Goal: Task Accomplishment & Management: Manage account settings

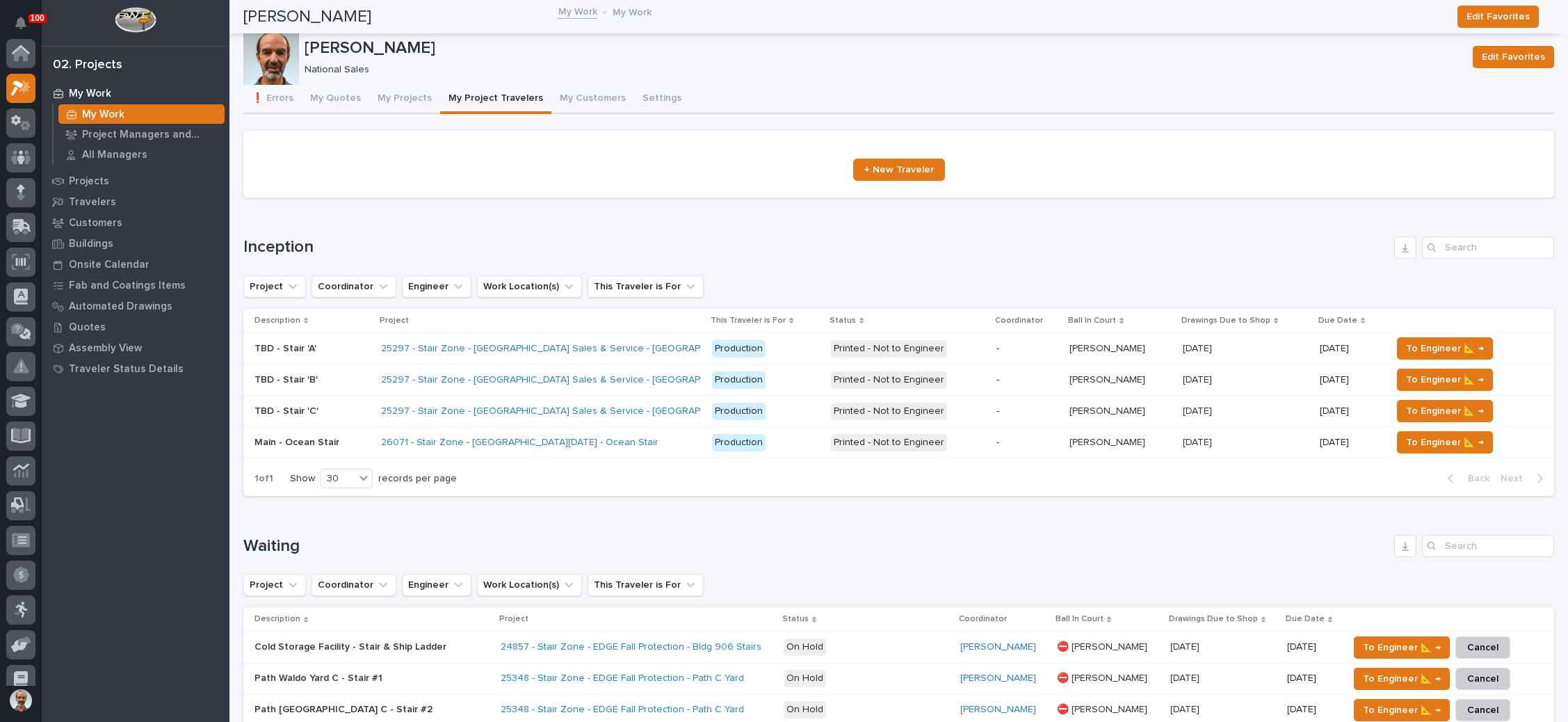
scroll to position [34, 0]
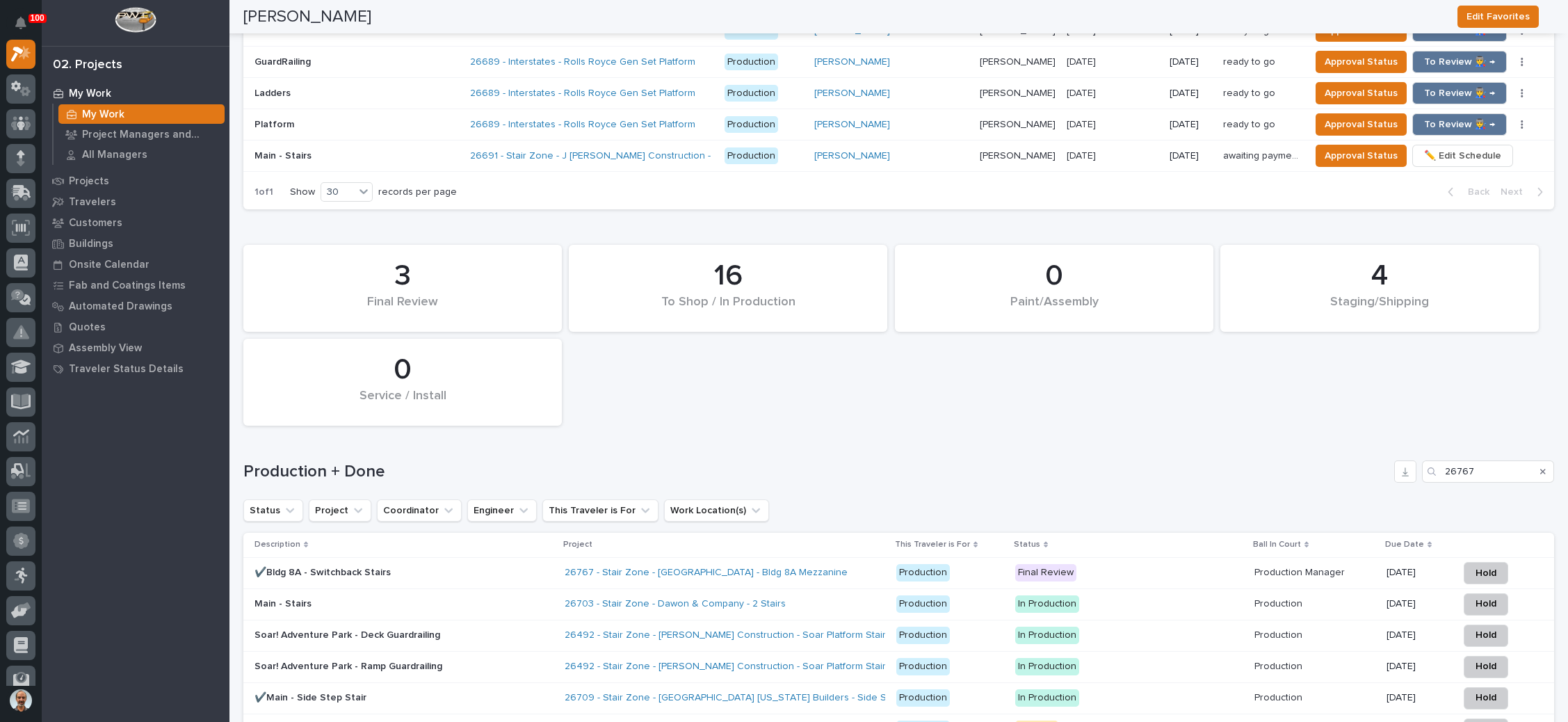
type input "26767"
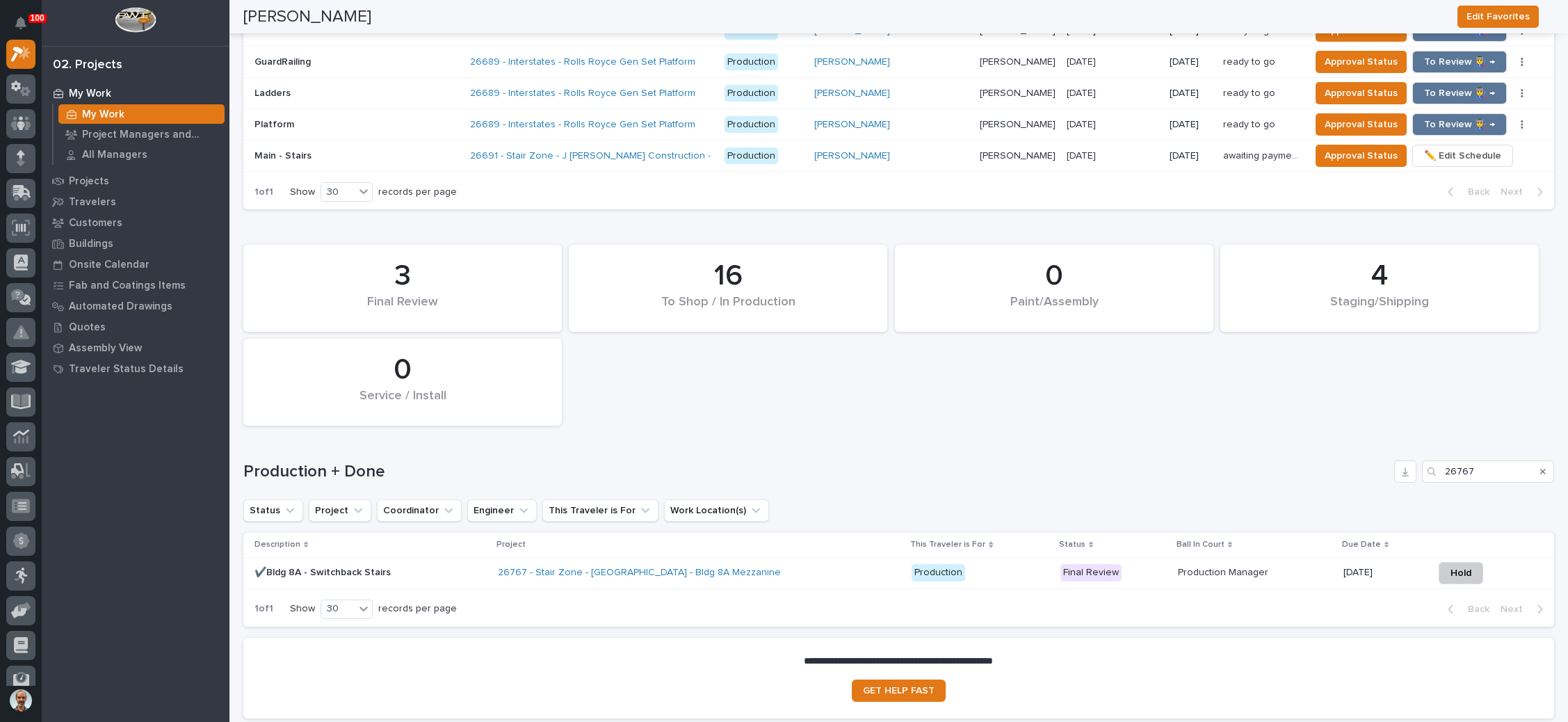
click at [978, 564] on p "Production" at bounding box center [980, 572] width 137 height 17
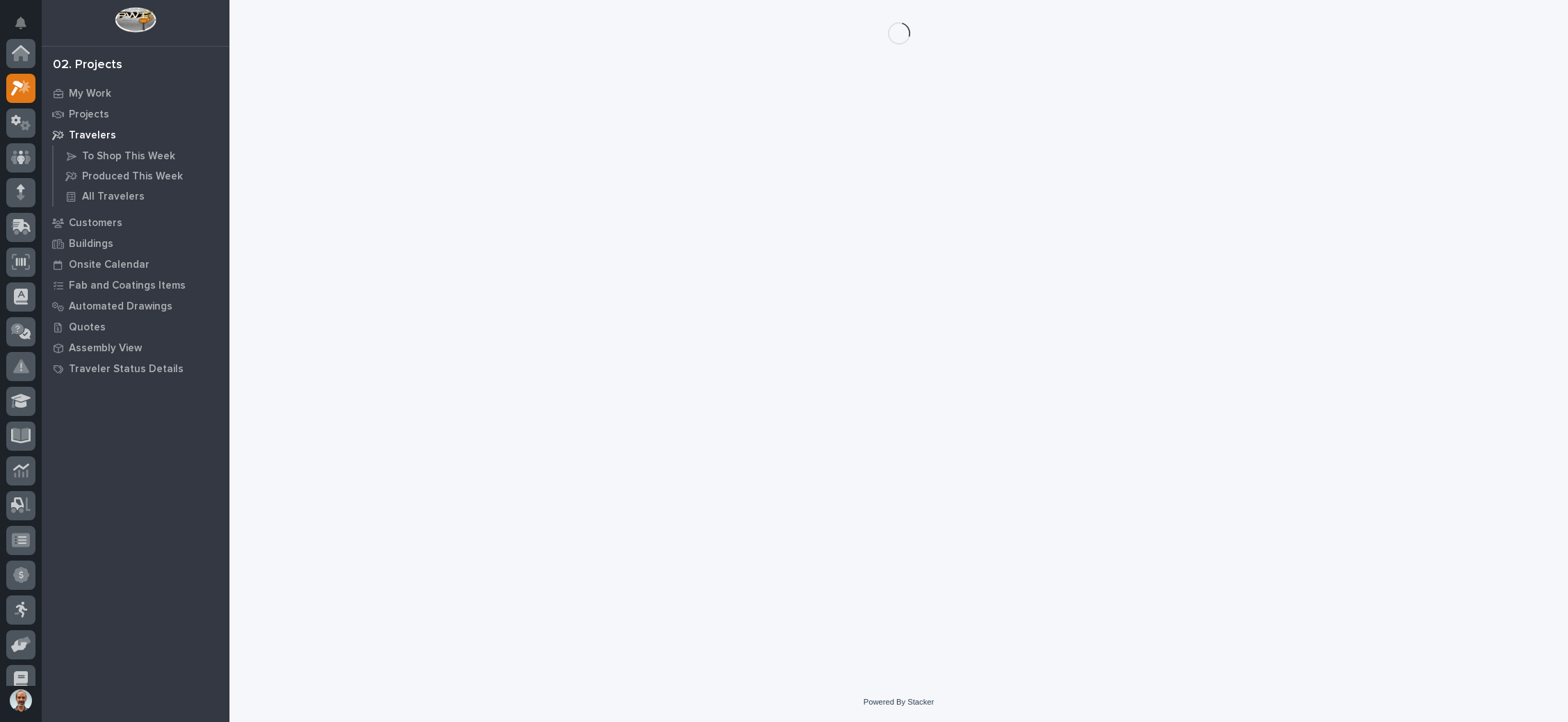
scroll to position [34, 0]
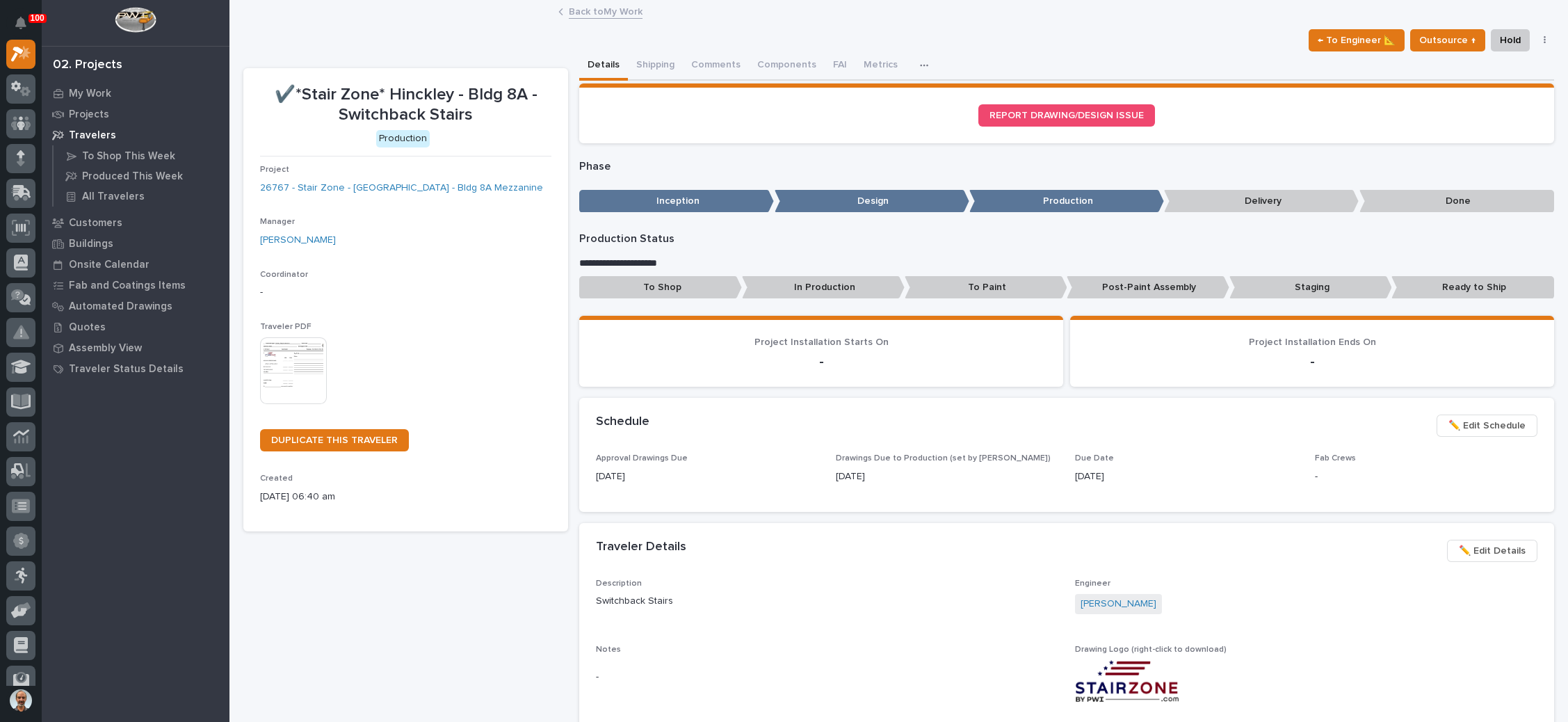
click at [1461, 424] on span "✏️ Edit Schedule" at bounding box center [1487, 426] width 78 height 17
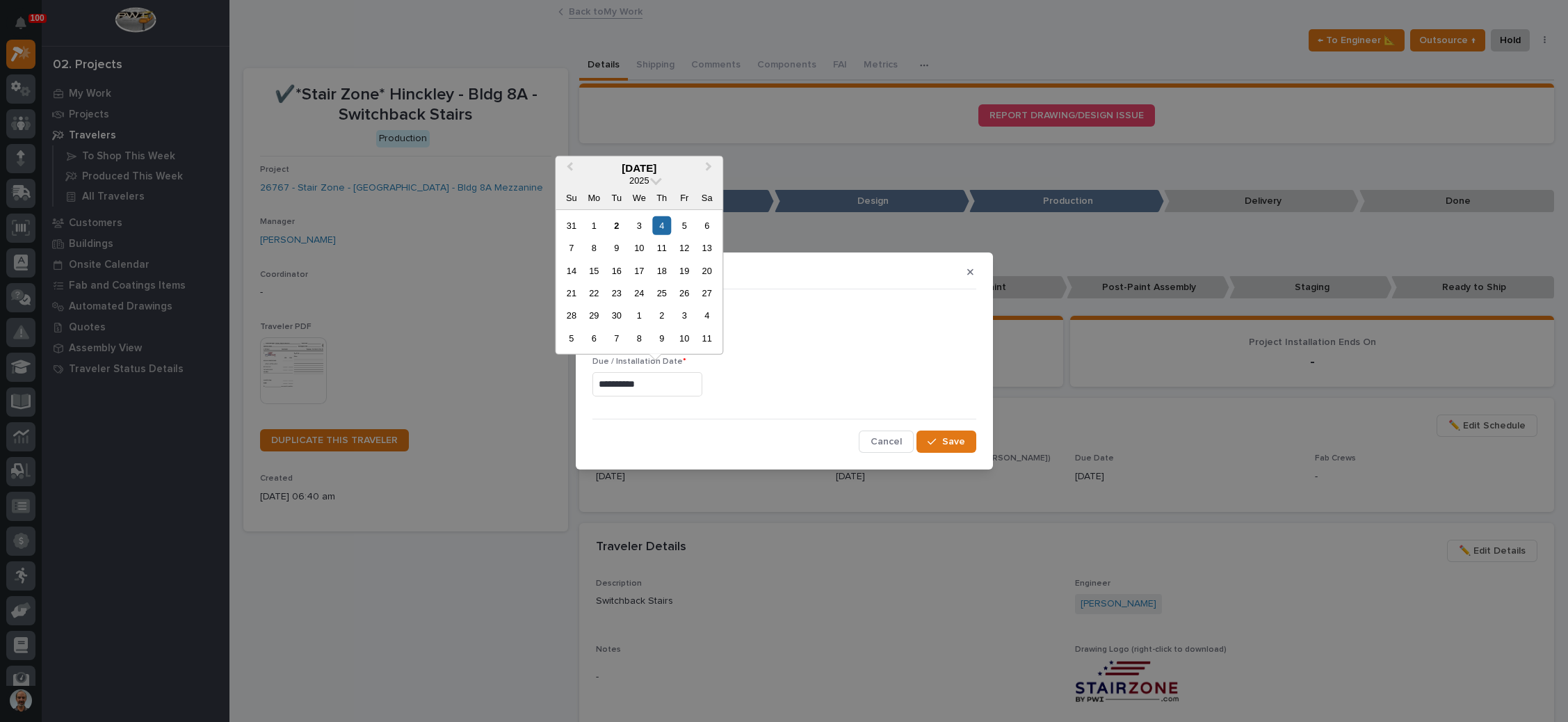
drag, startPoint x: 669, startPoint y: 388, endPoint x: 576, endPoint y: 392, distance: 93.1
click at [576, 392] on section "**********" at bounding box center [784, 361] width 417 height 217
click at [620, 314] on div "30" at bounding box center [617, 315] width 19 height 19
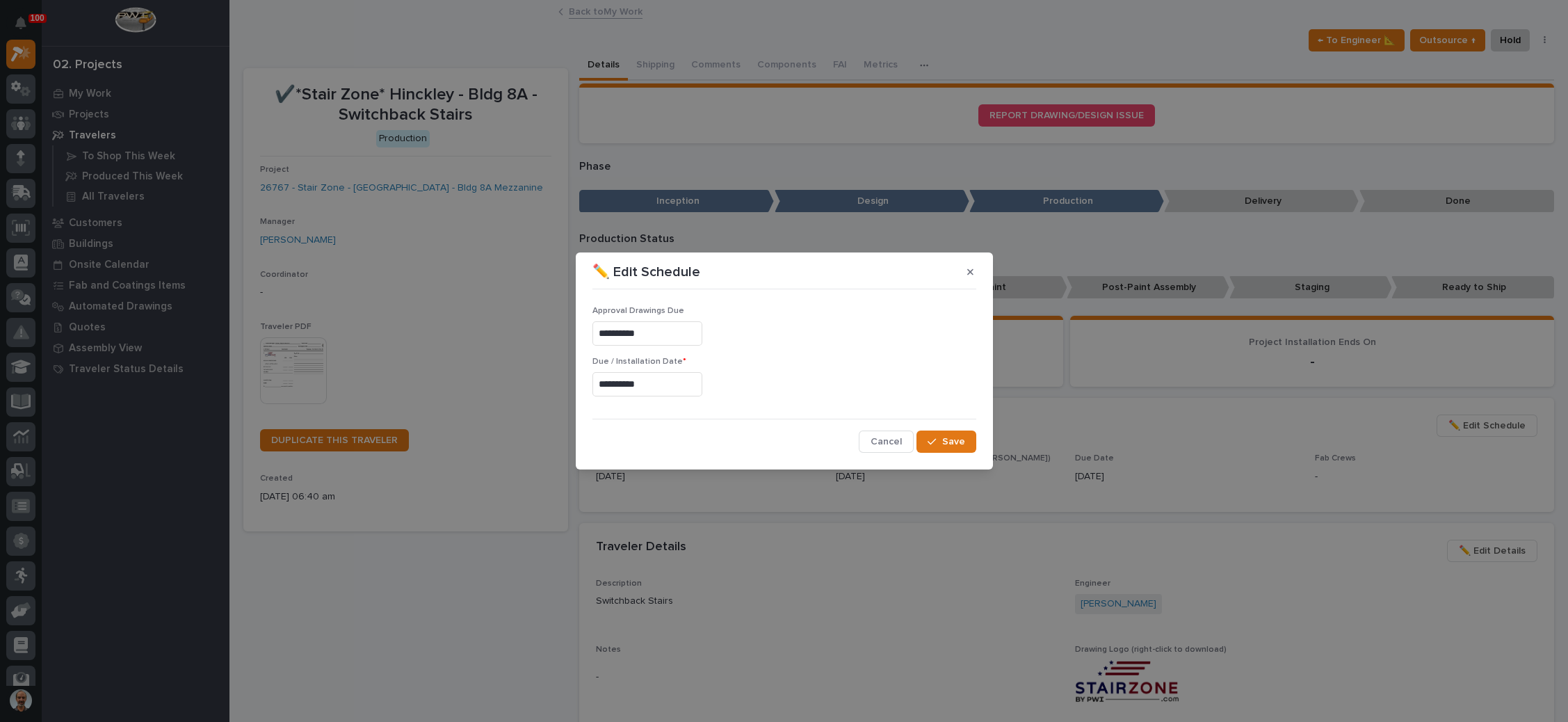
type input "**********"
click at [939, 439] on div "button" at bounding box center [935, 441] width 14 height 10
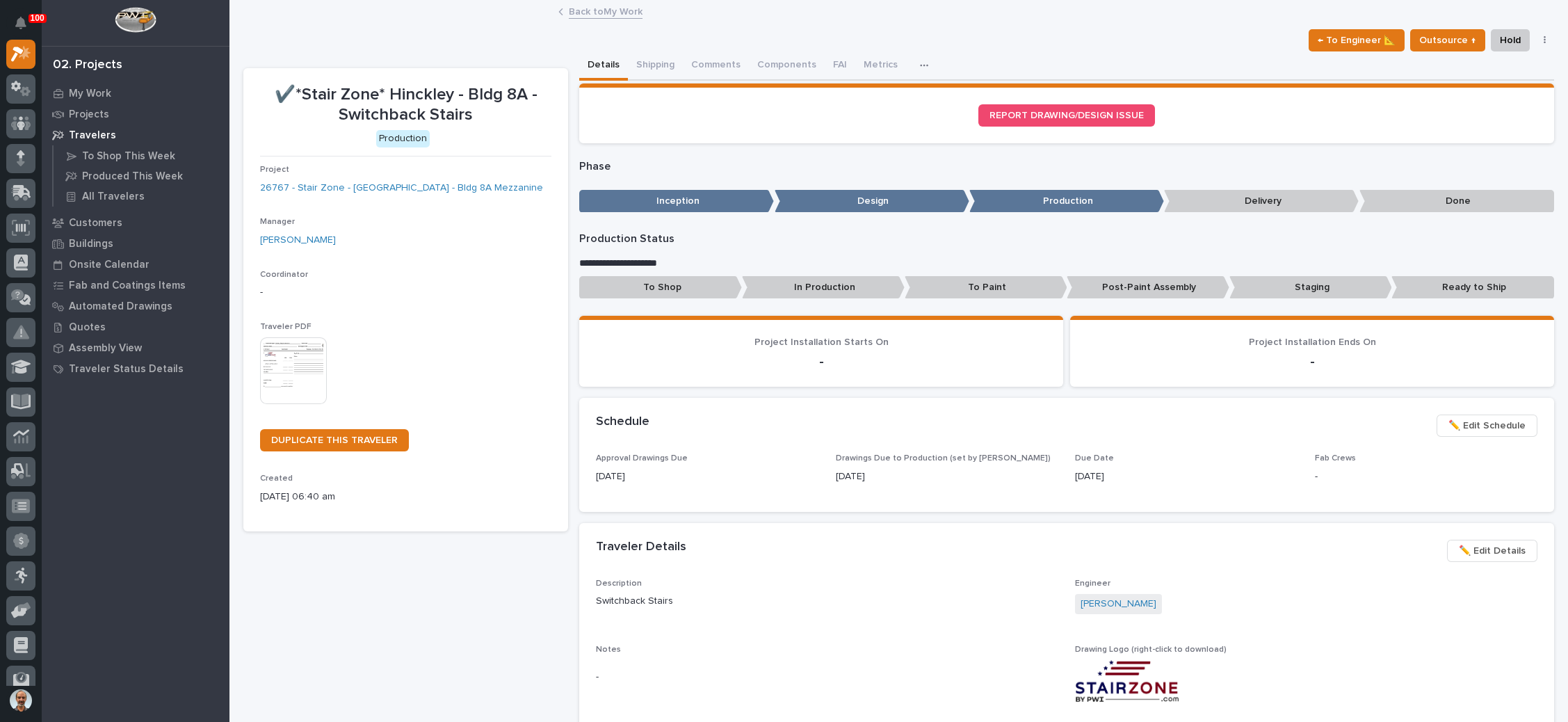
click at [605, 11] on link "Back to My Work" at bounding box center [605, 11] width 74 height 16
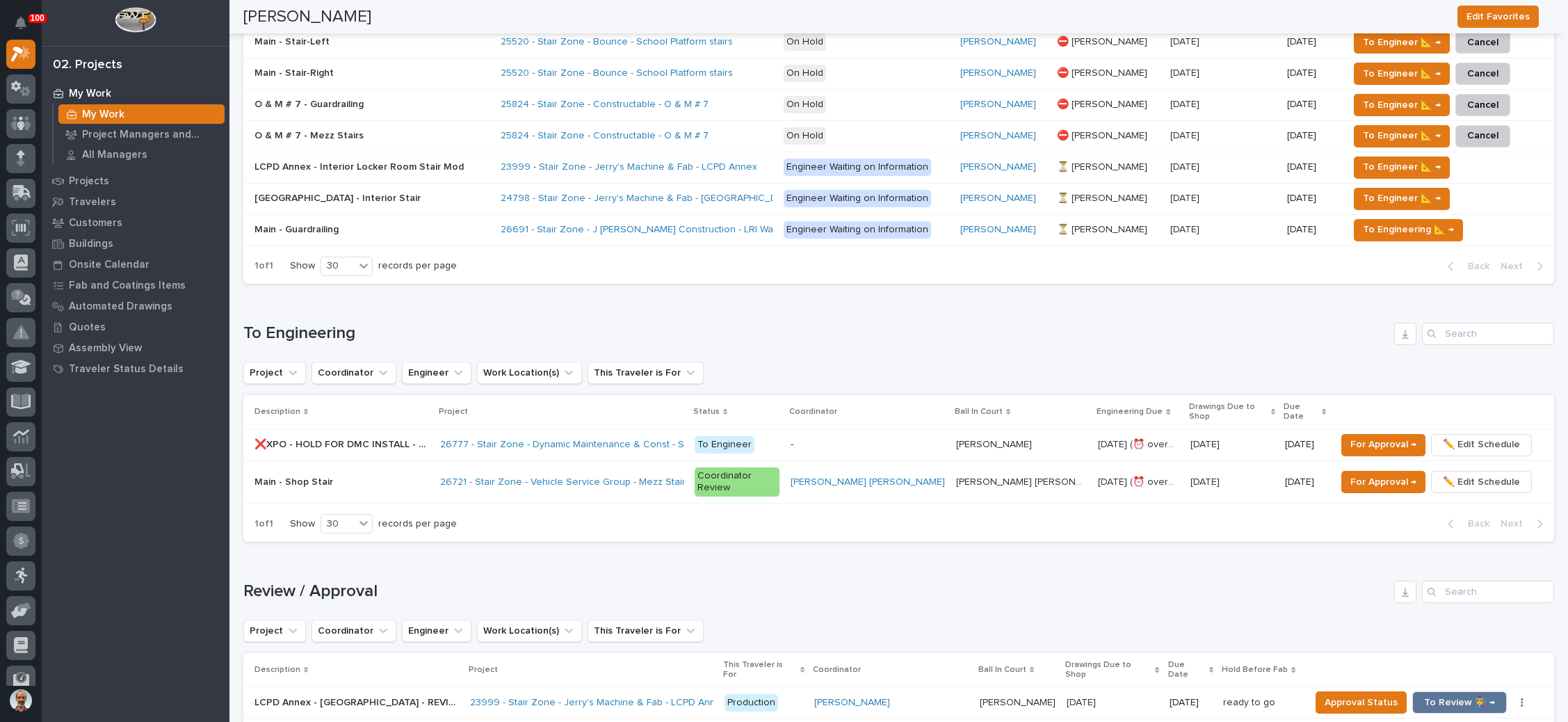
scroll to position [834, 0]
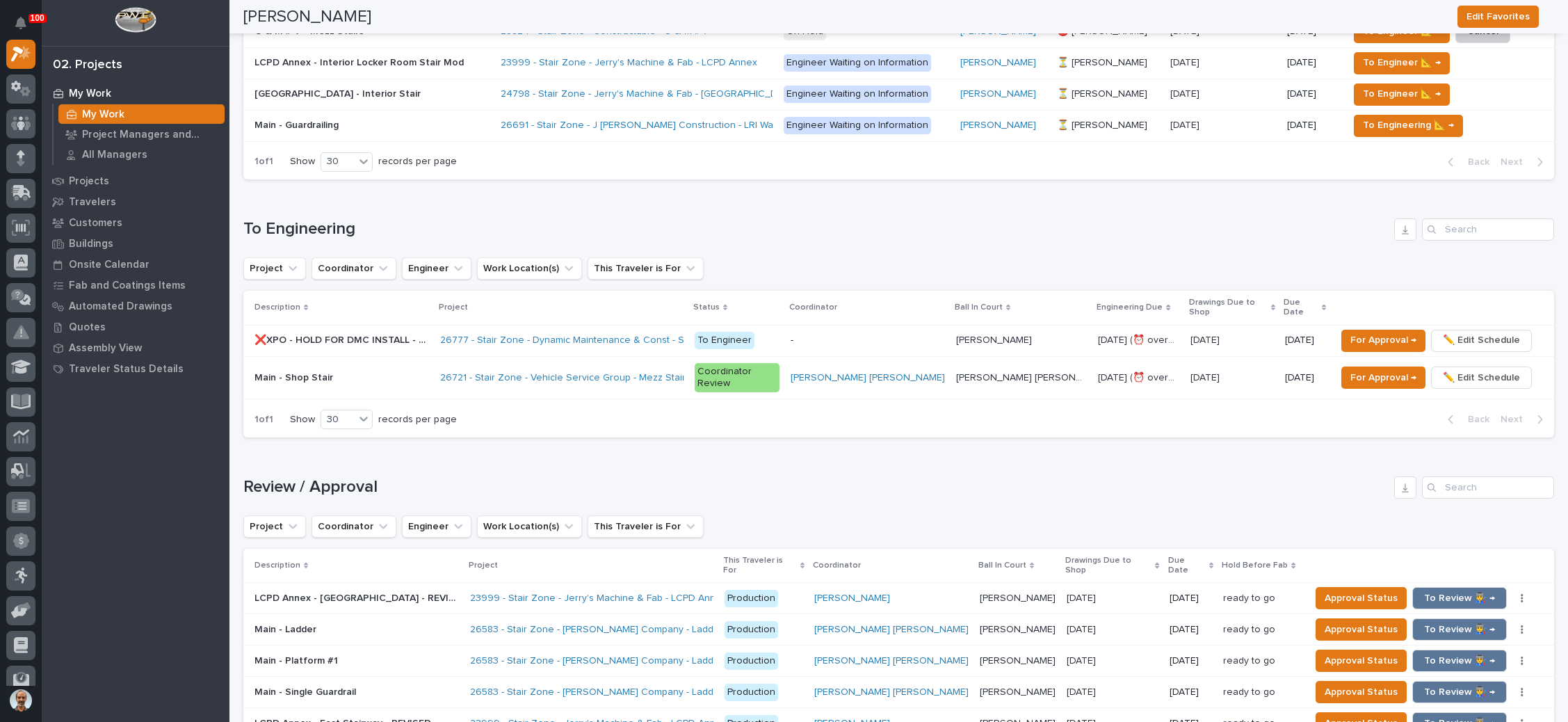
click at [1002, 369] on p "[PERSON_NAME] [PERSON_NAME]" at bounding box center [1023, 376] width 134 height 15
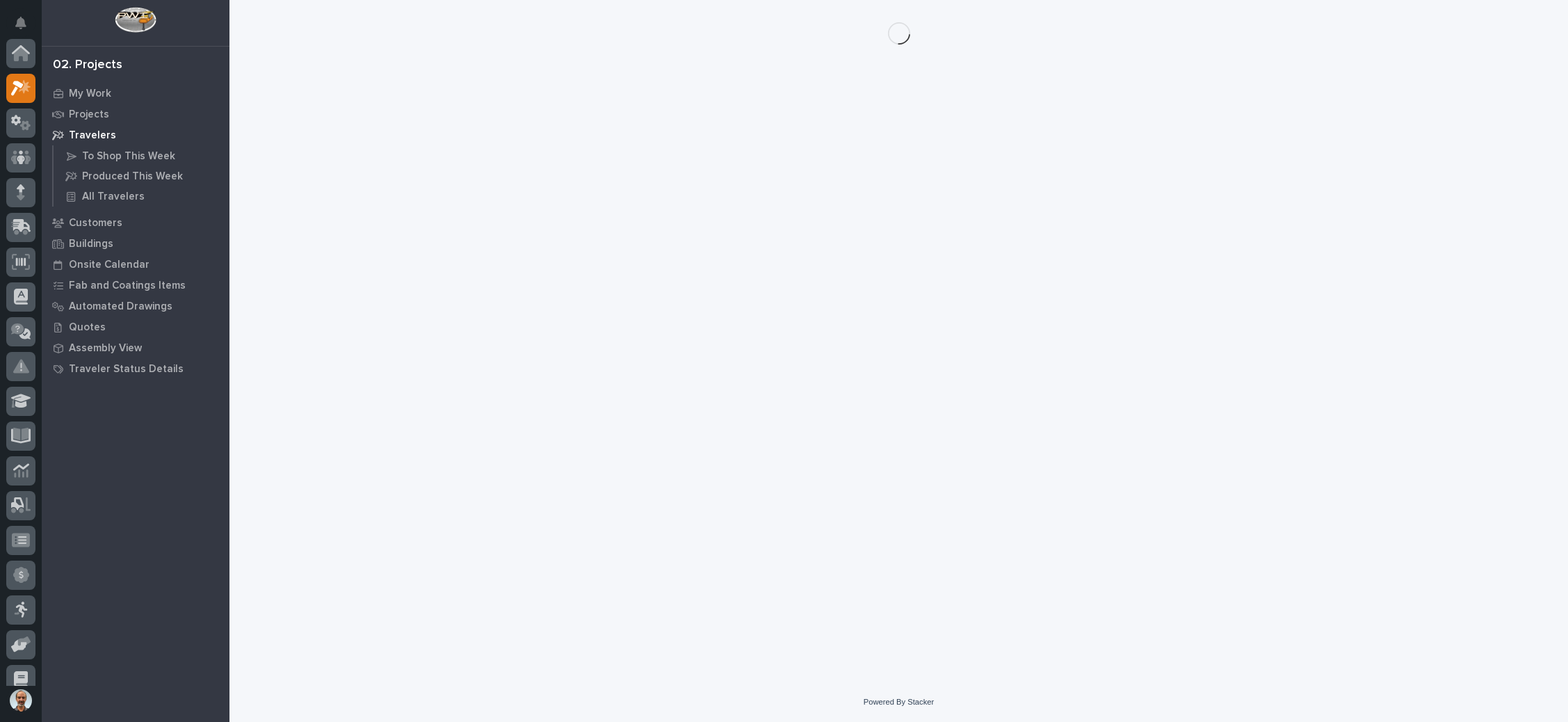
scroll to position [34, 0]
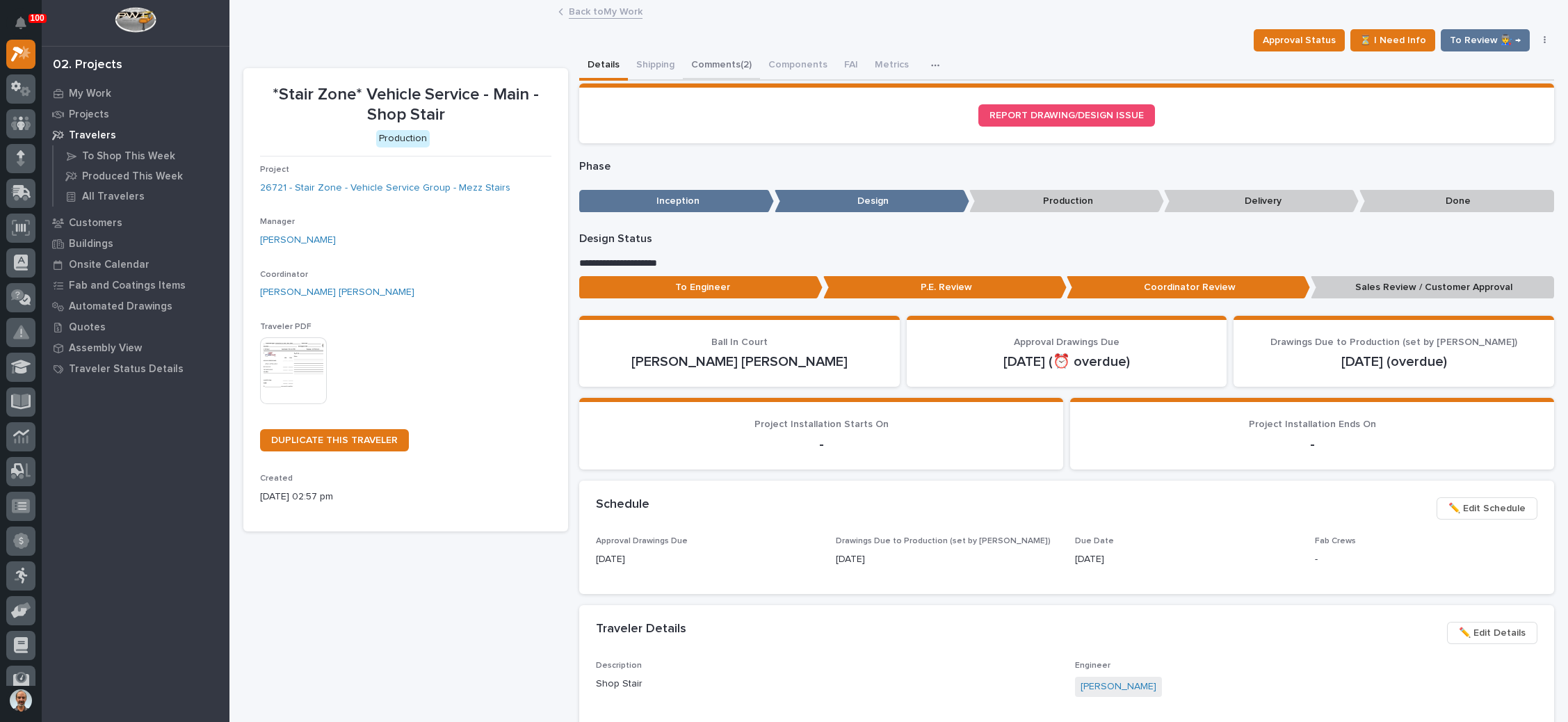
click at [735, 60] on button "Comments (2)" at bounding box center [722, 66] width 78 height 29
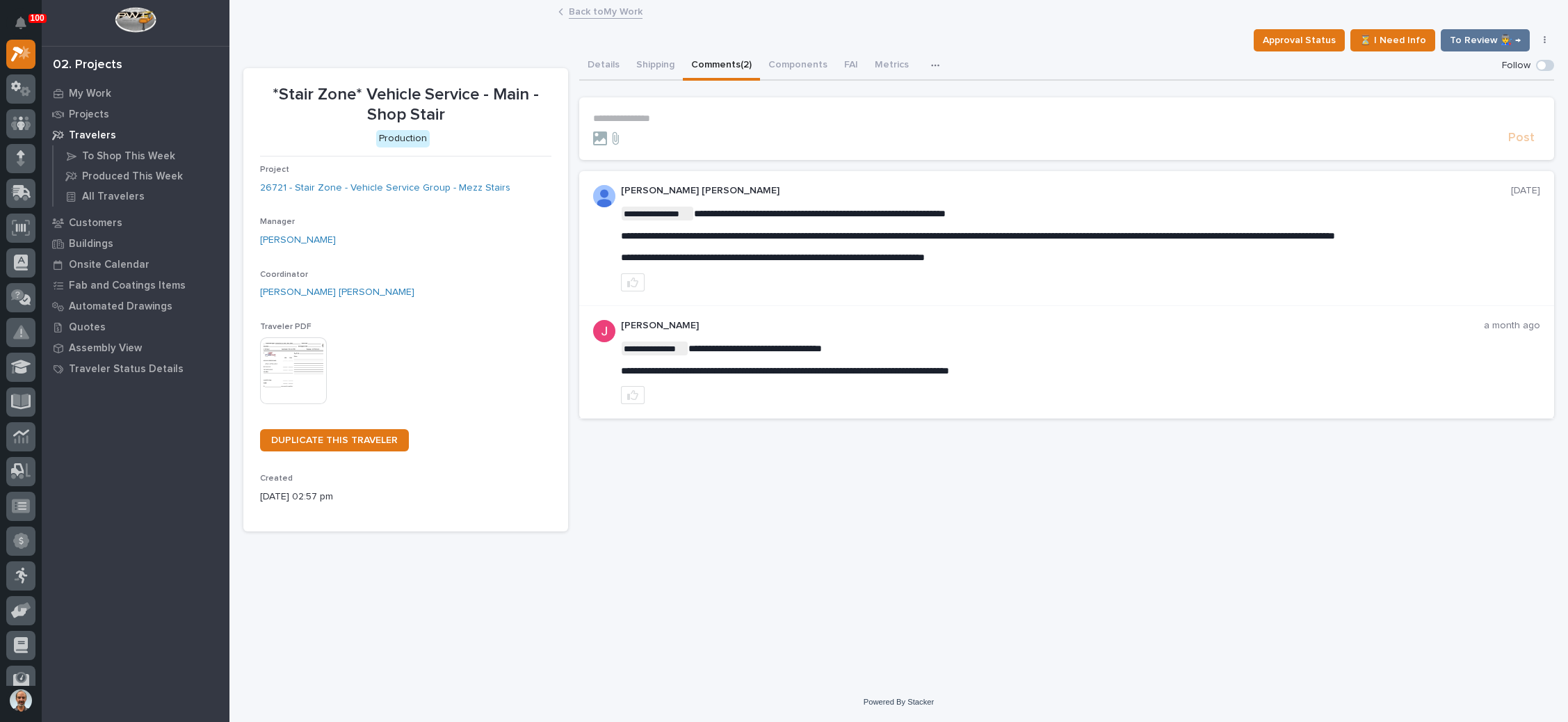
click at [735, 60] on button "Comments (2)" at bounding box center [722, 66] width 78 height 29
